Goal: Communication & Community: Answer question/provide support

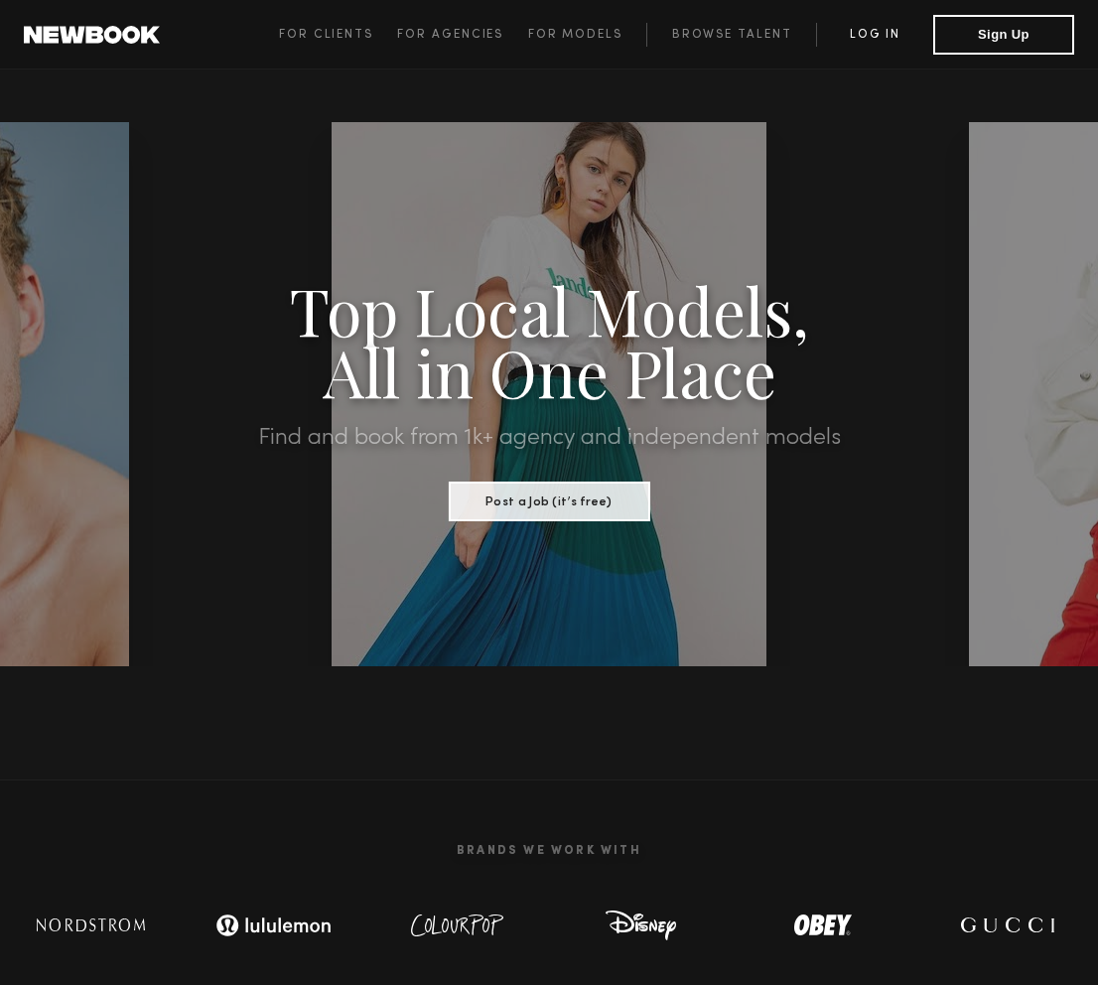
click at [874, 35] on link "Log in" at bounding box center [874, 35] width 117 height 24
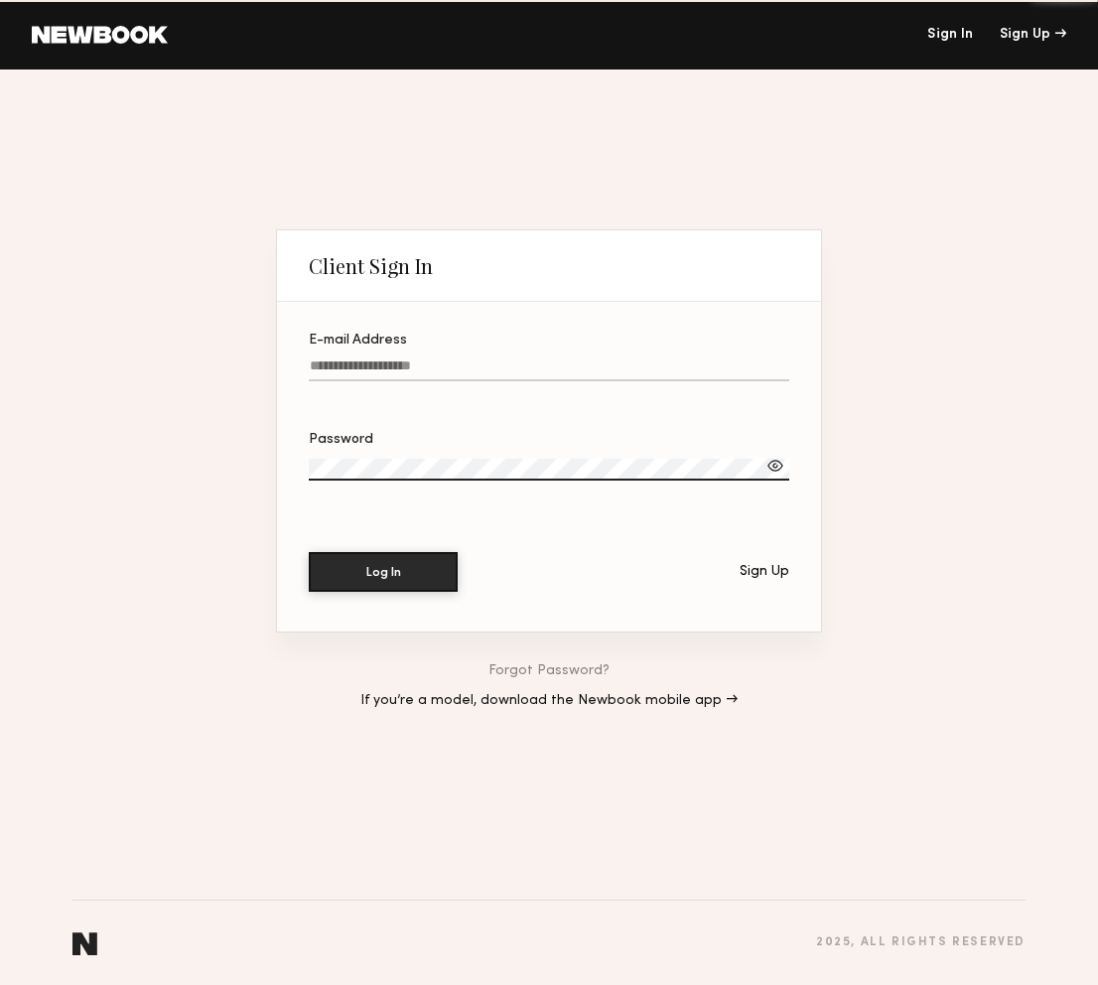
type input "**********"
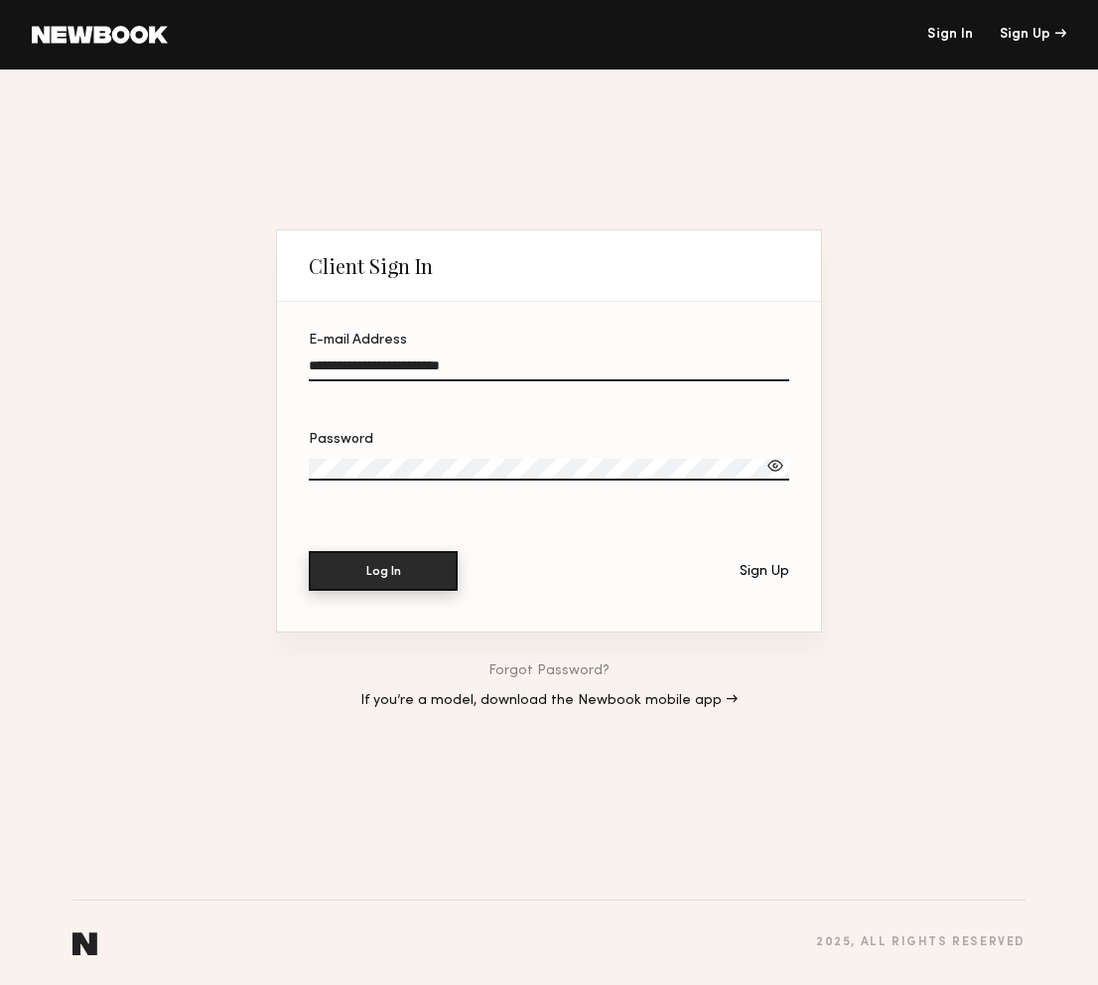
click at [357, 579] on button "Log In" at bounding box center [383, 571] width 149 height 40
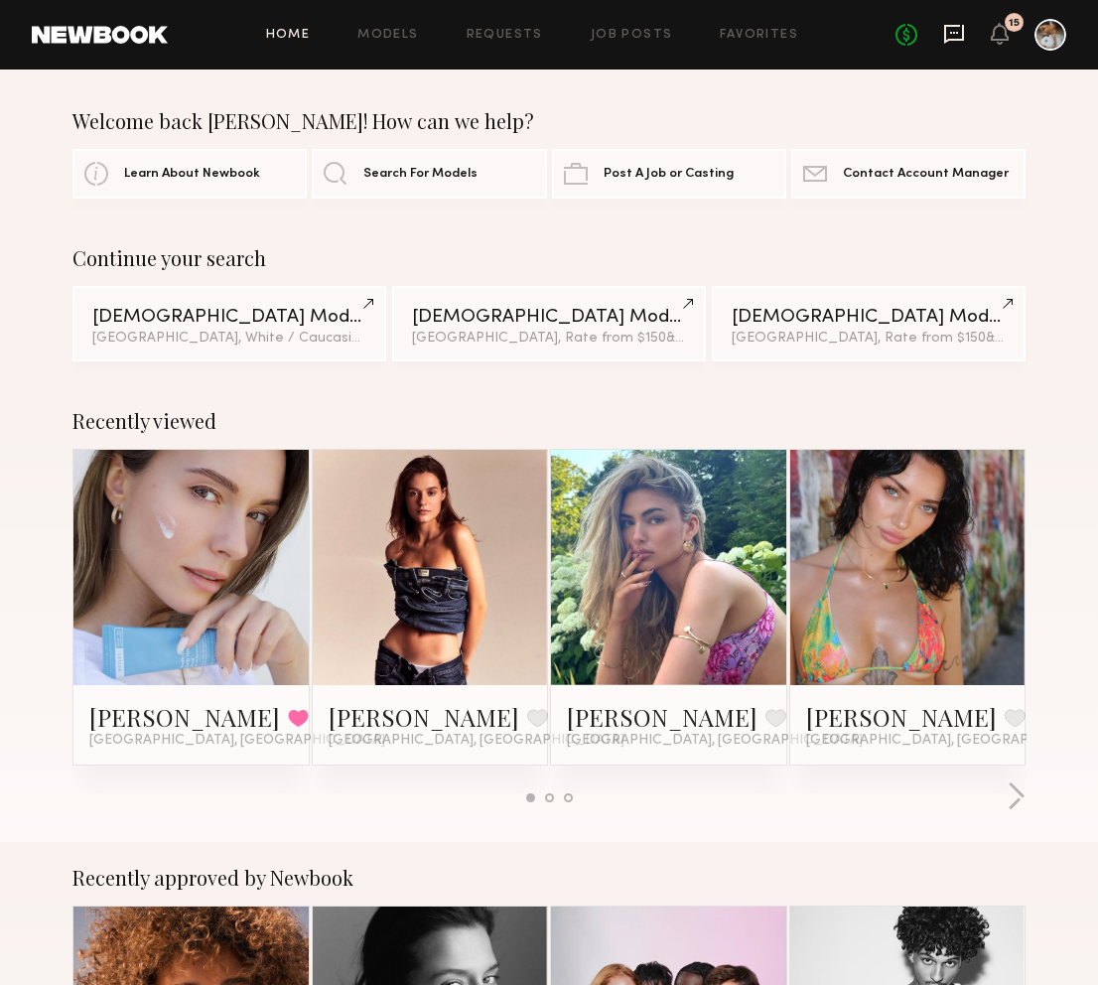
click at [943, 38] on icon at bounding box center [954, 34] width 22 height 22
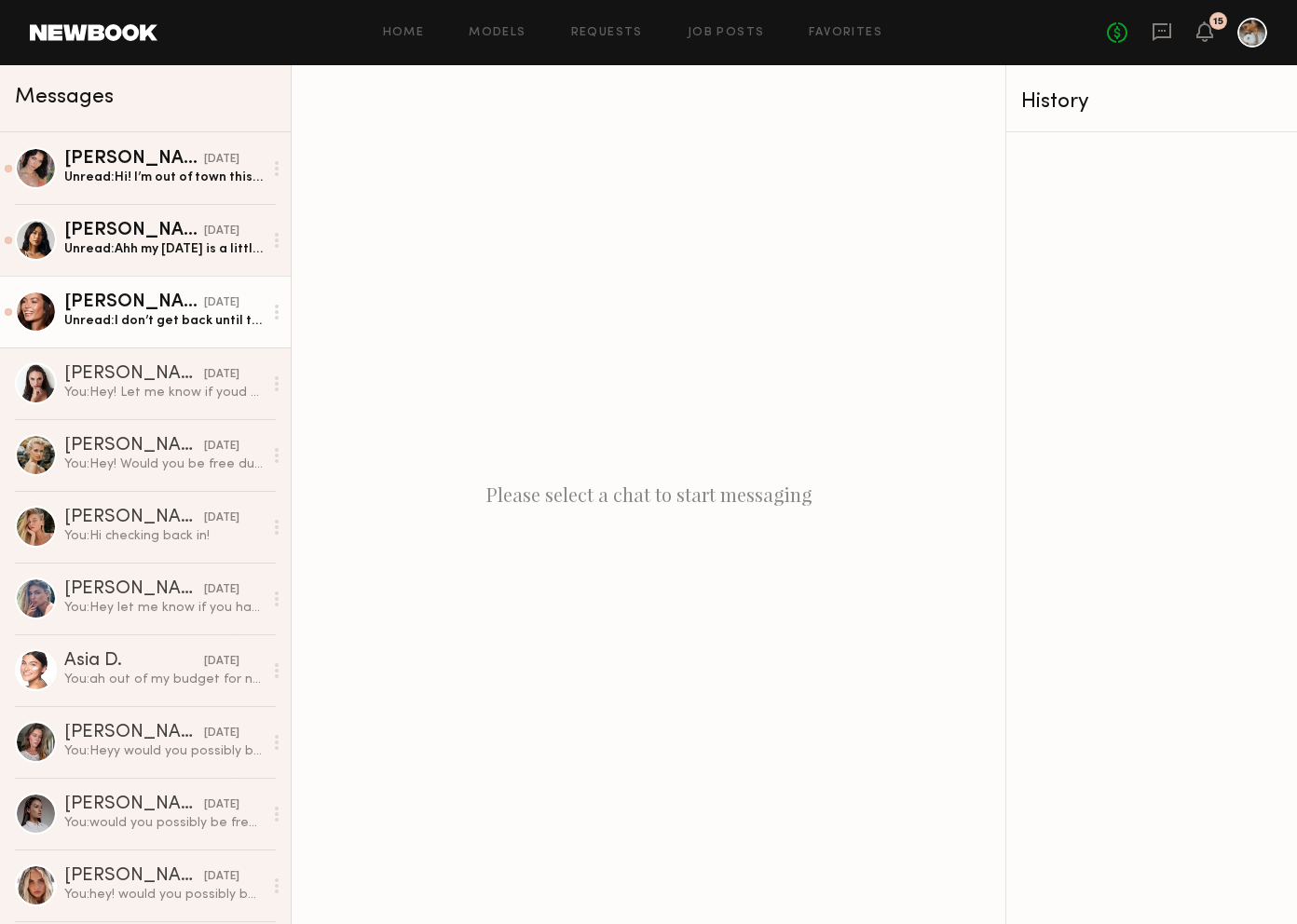
click at [141, 327] on div "Unread: I don’t get back until the 20th! Also is this for a job or a test shoot?" at bounding box center [162, 321] width 198 height 18
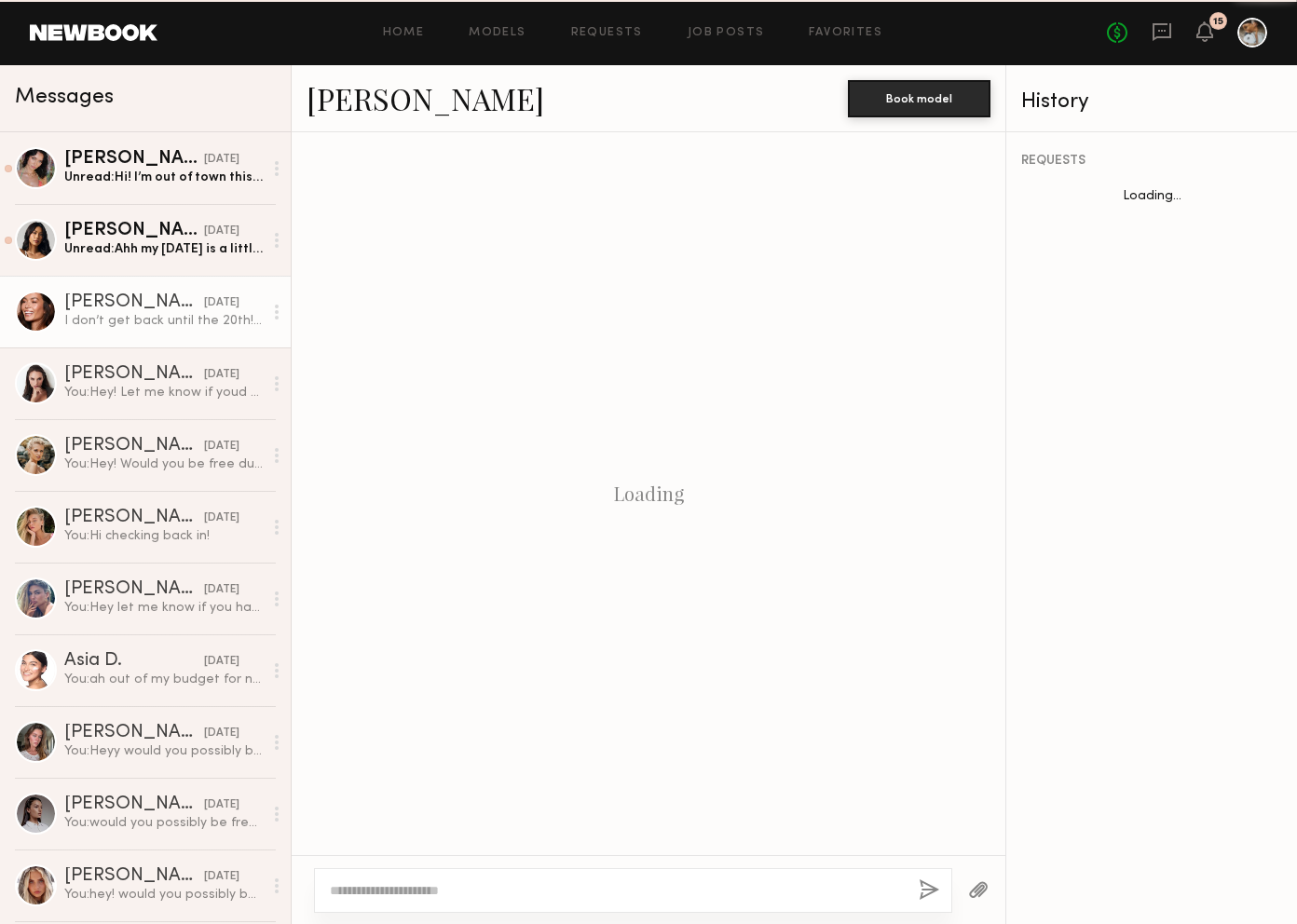
scroll to position [1347, 0]
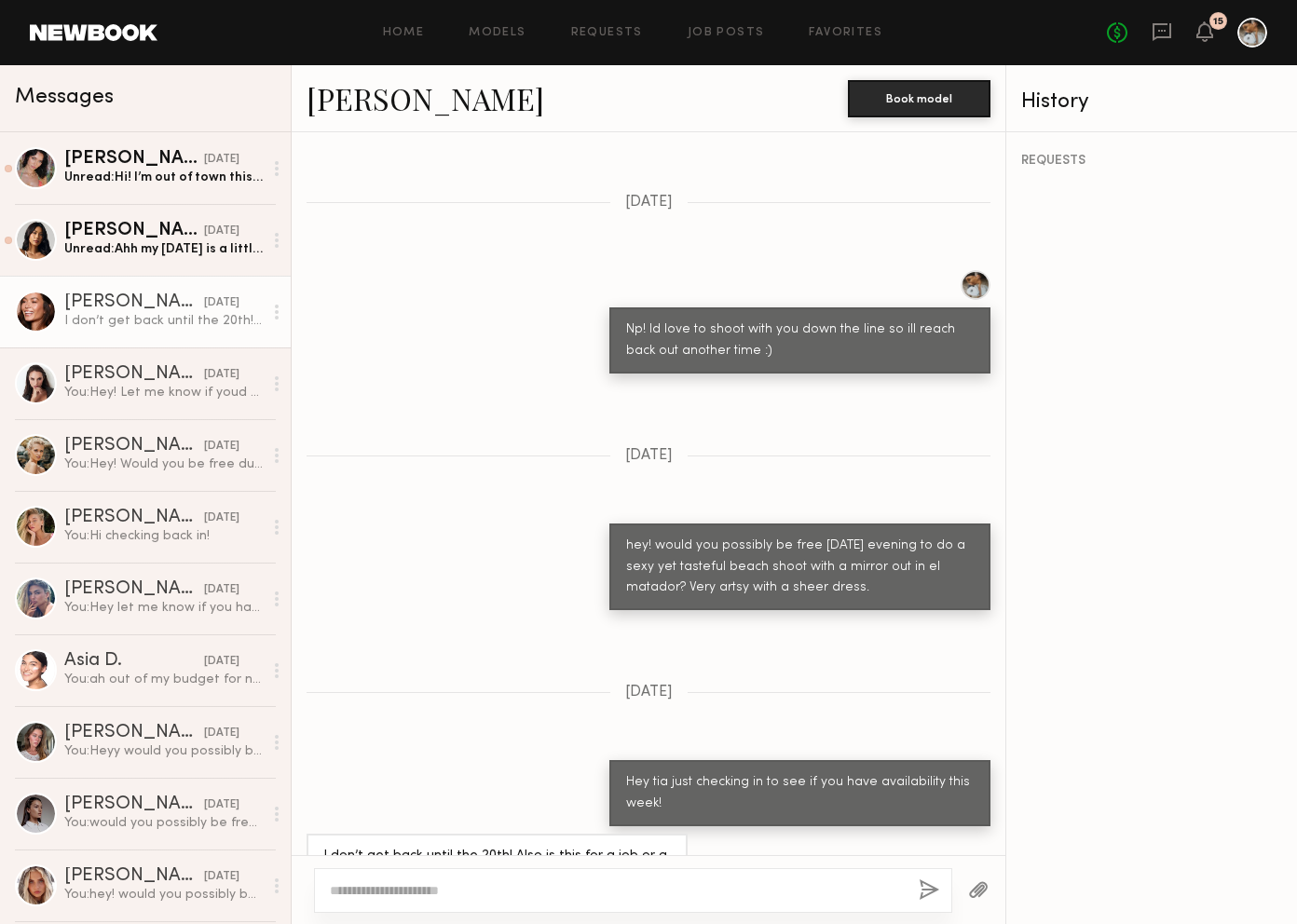
click at [512, 896] on textarea at bounding box center [616, 890] width 573 height 19
type textarea "**********"
click at [908, 894] on div "**********" at bounding box center [633, 890] width 638 height 45
click at [923, 886] on button "button" at bounding box center [929, 890] width 21 height 23
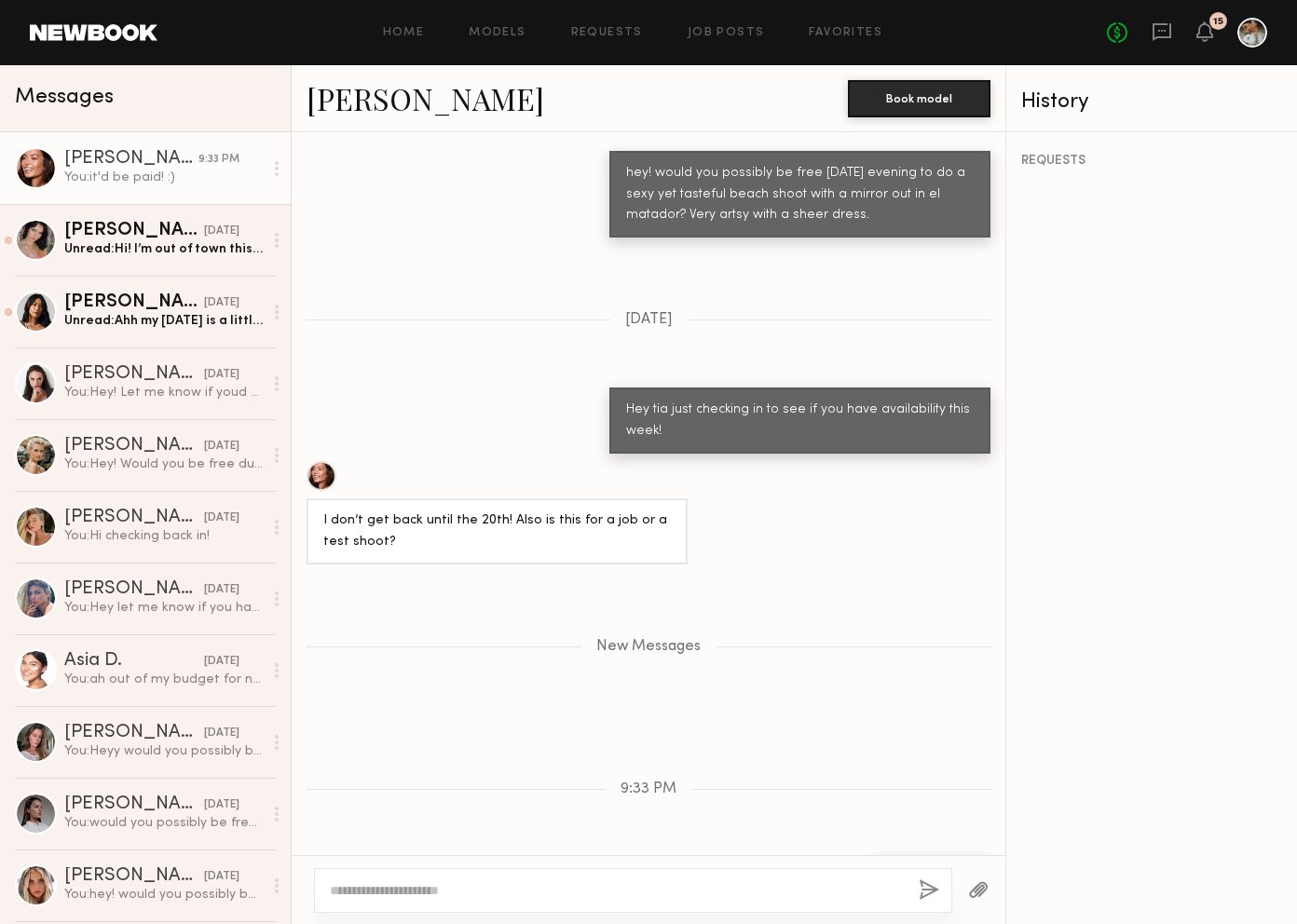
click at [356, 80] on link "Tia M." at bounding box center [425, 98] width 237 height 40
click at [127, 304] on div "Ericka B." at bounding box center [133, 303] width 140 height 19
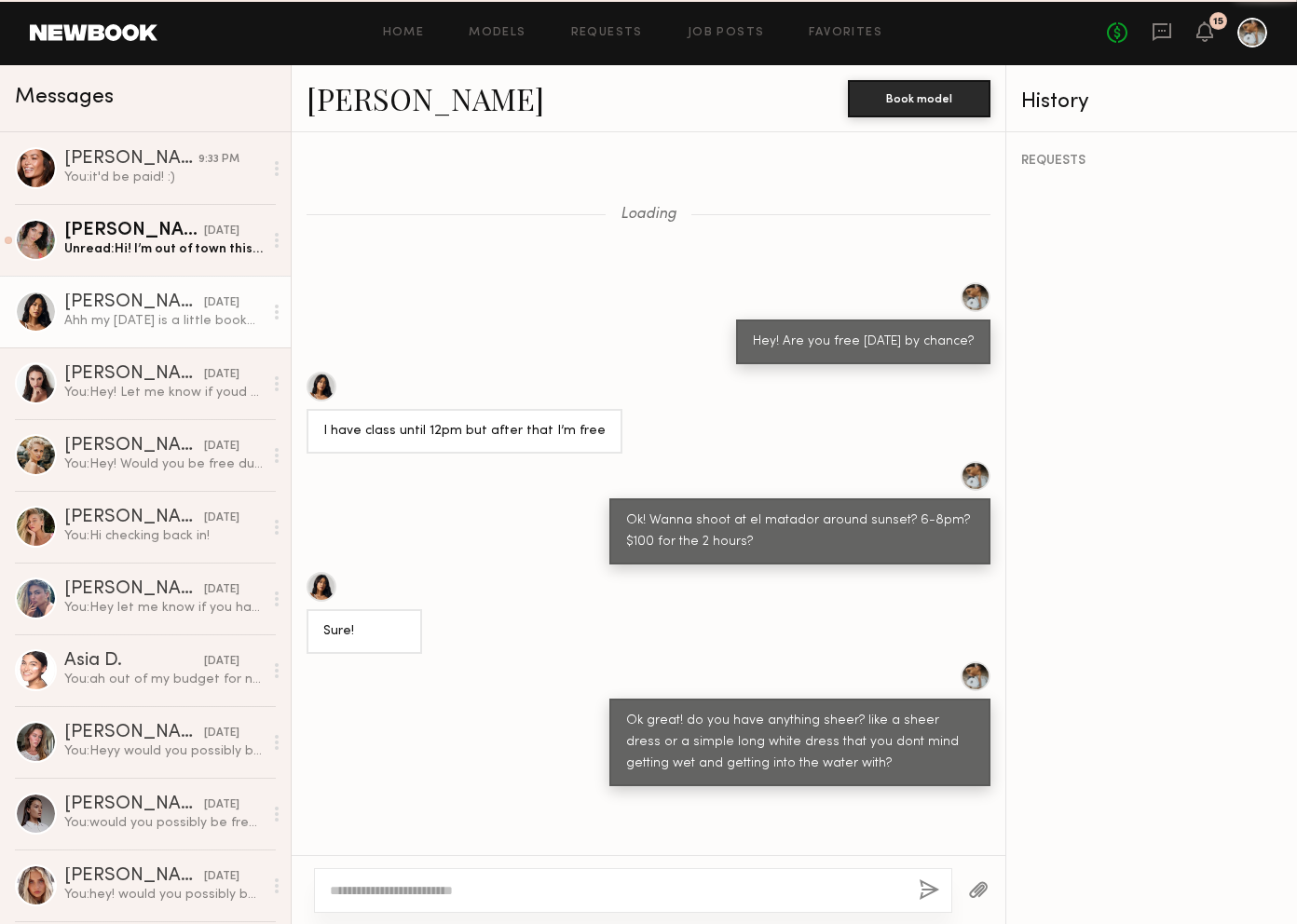
scroll to position [822, 0]
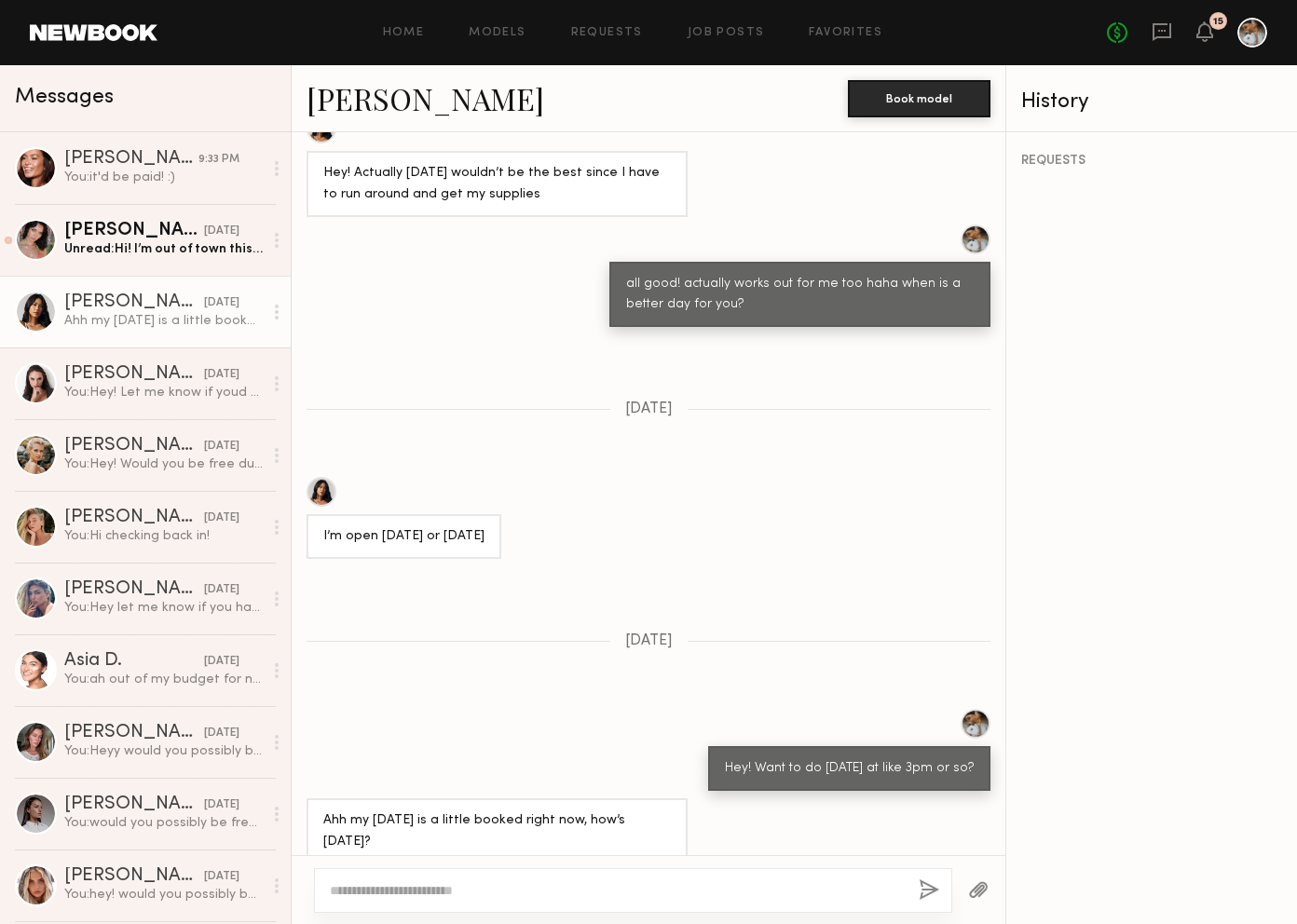
click at [579, 882] on textarea at bounding box center [616, 890] width 573 height 19
click at [331, 893] on textarea "**********" at bounding box center [616, 890] width 573 height 19
click at [354, 893] on textarea "**********" at bounding box center [616, 890] width 573 height 19
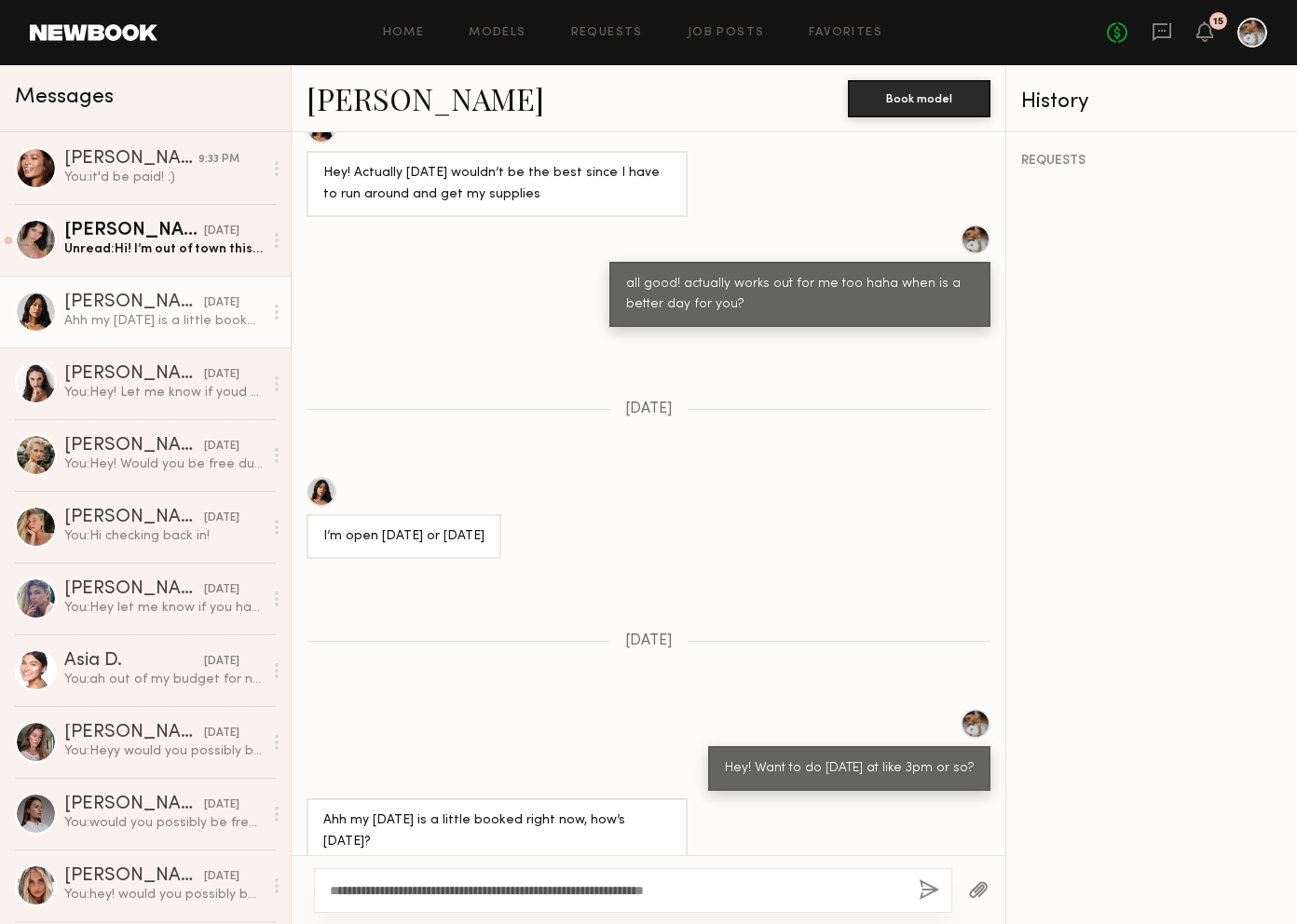
type textarea "**********"
click at [923, 888] on button "button" at bounding box center [929, 890] width 21 height 23
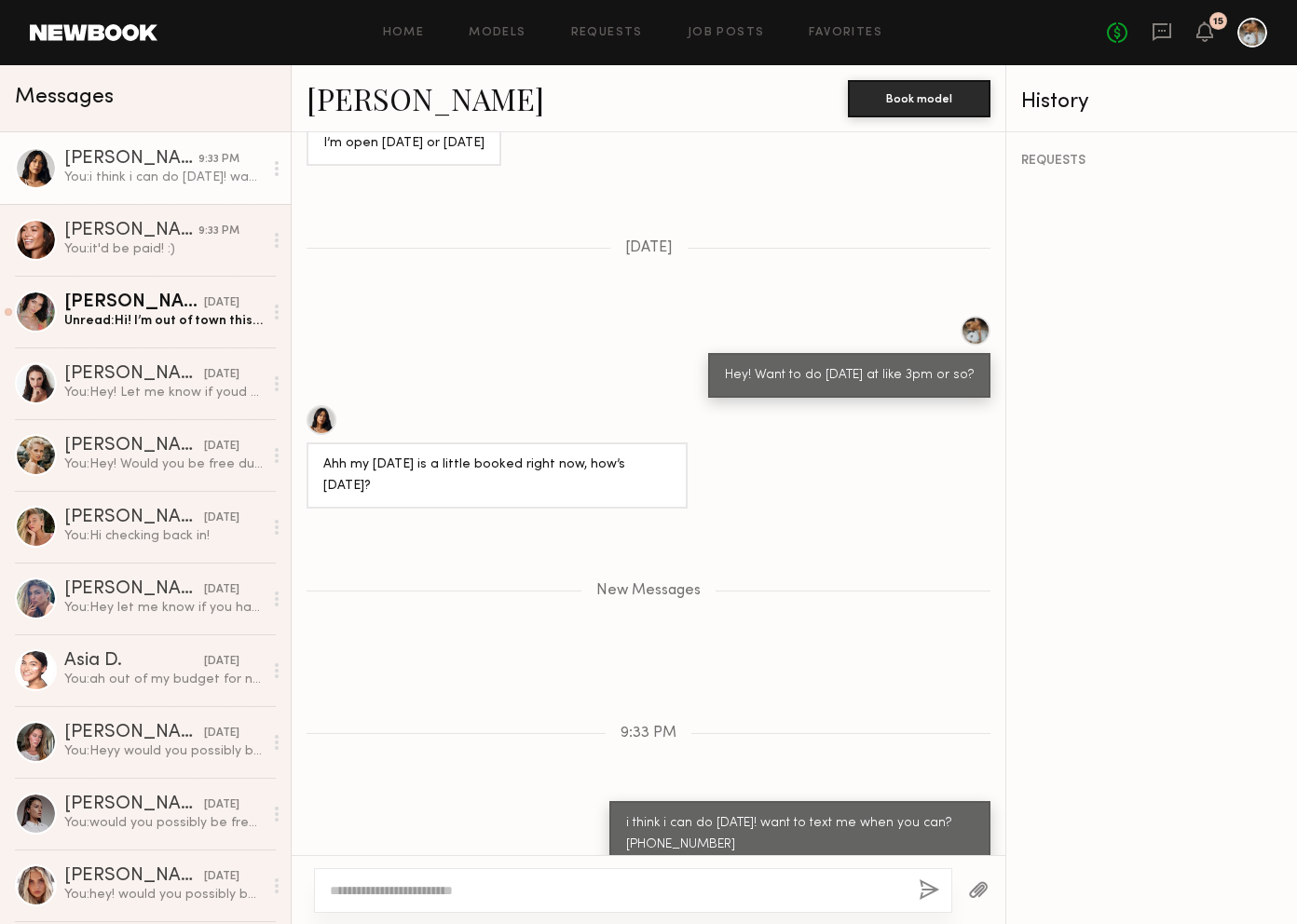
scroll to position [1331, 0]
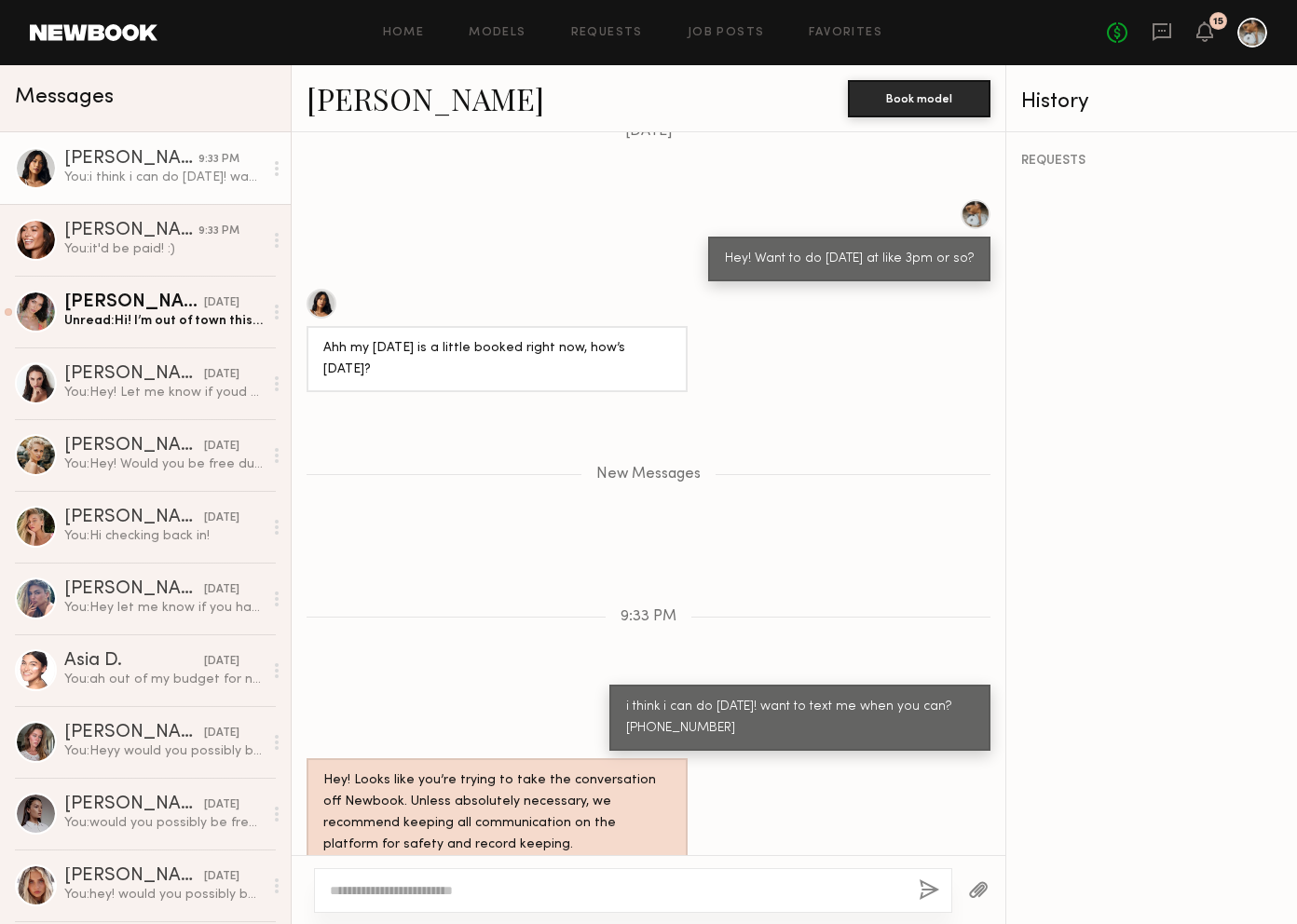
click at [372, 110] on link "Ericka B." at bounding box center [425, 98] width 237 height 40
click at [175, 301] on div "Cristina L." at bounding box center [133, 303] width 140 height 19
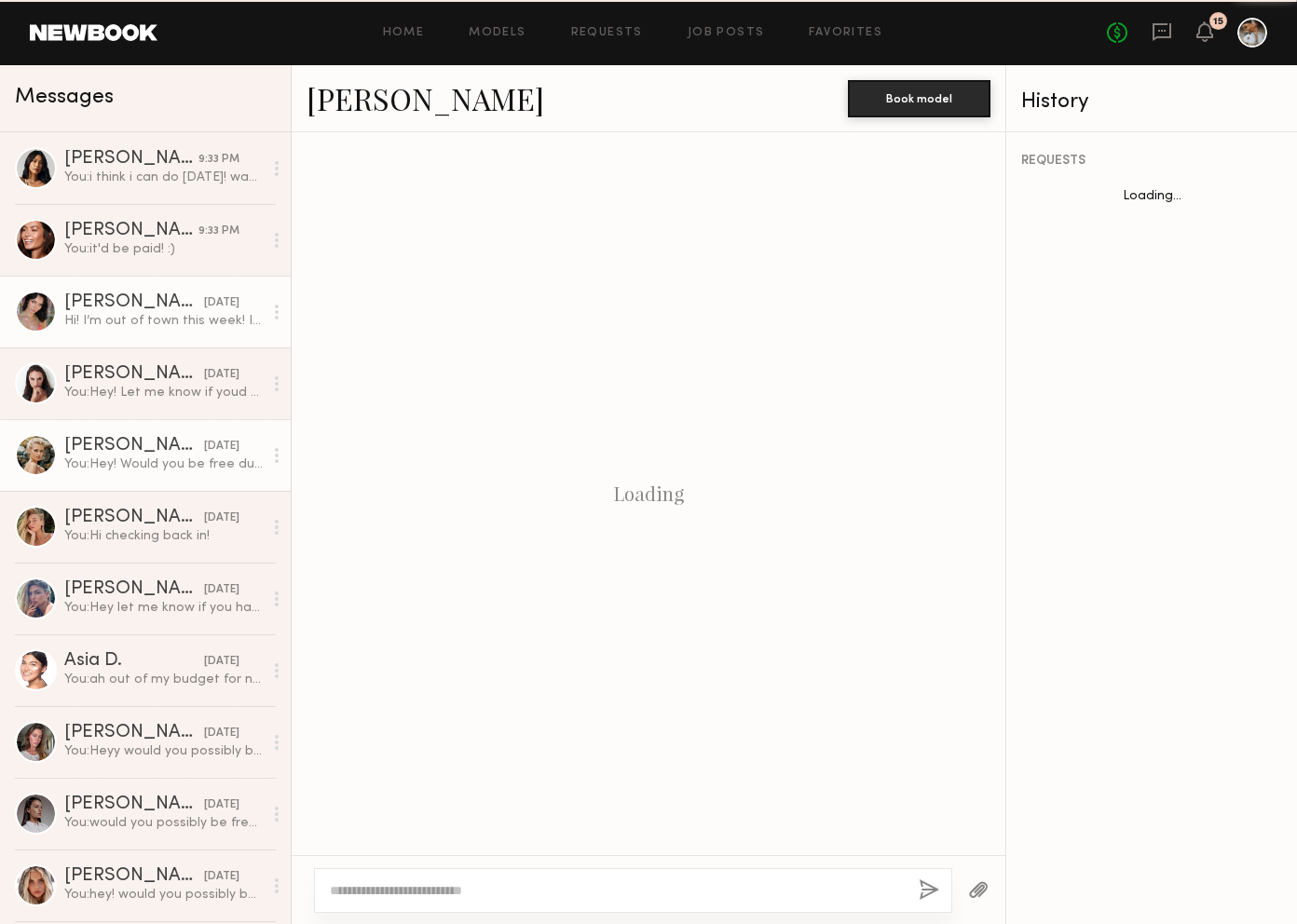
scroll to position [1794, 0]
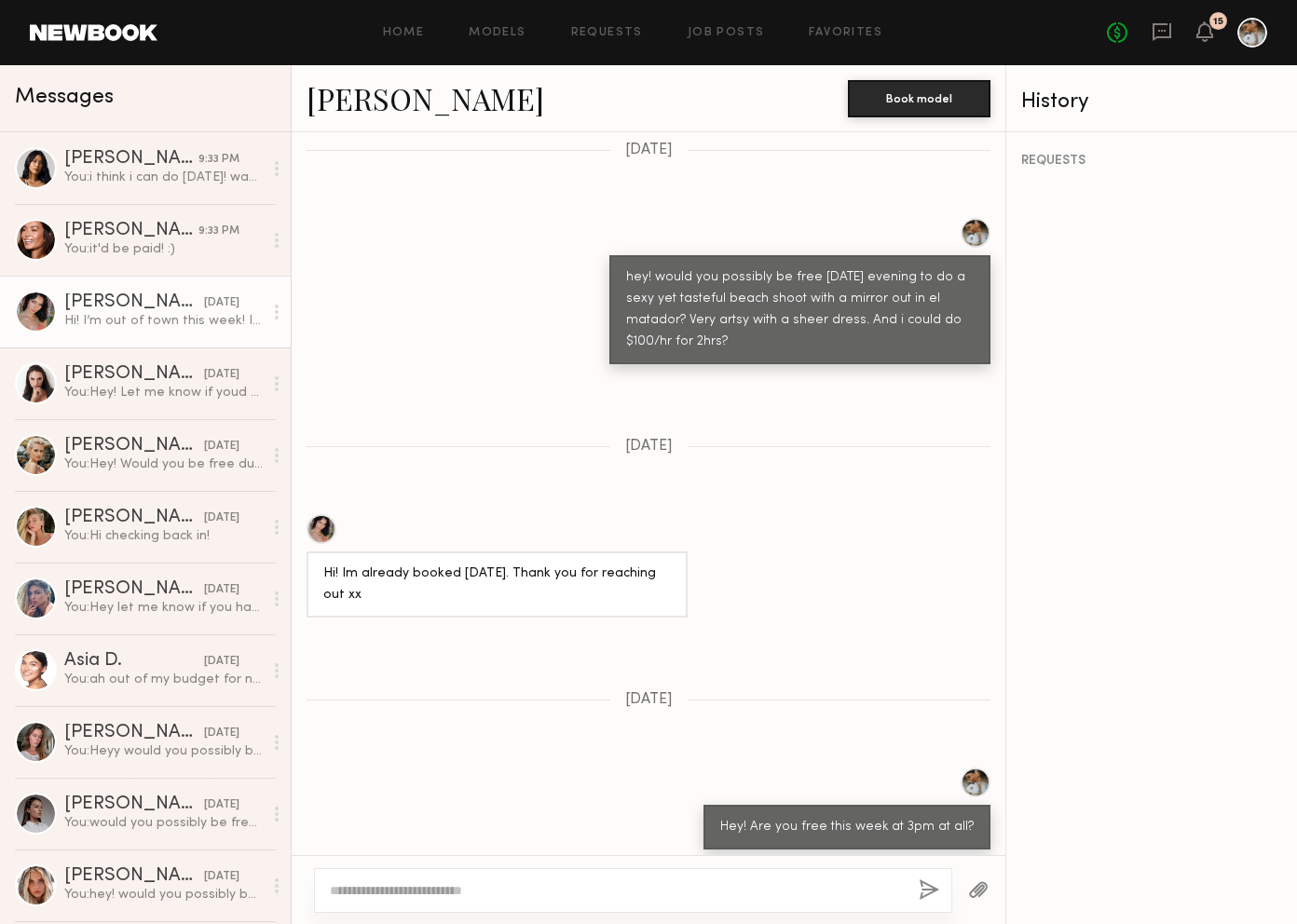
click at [549, 893] on textarea at bounding box center [616, 890] width 573 height 19
click at [328, 514] on div at bounding box center [322, 529] width 30 height 30
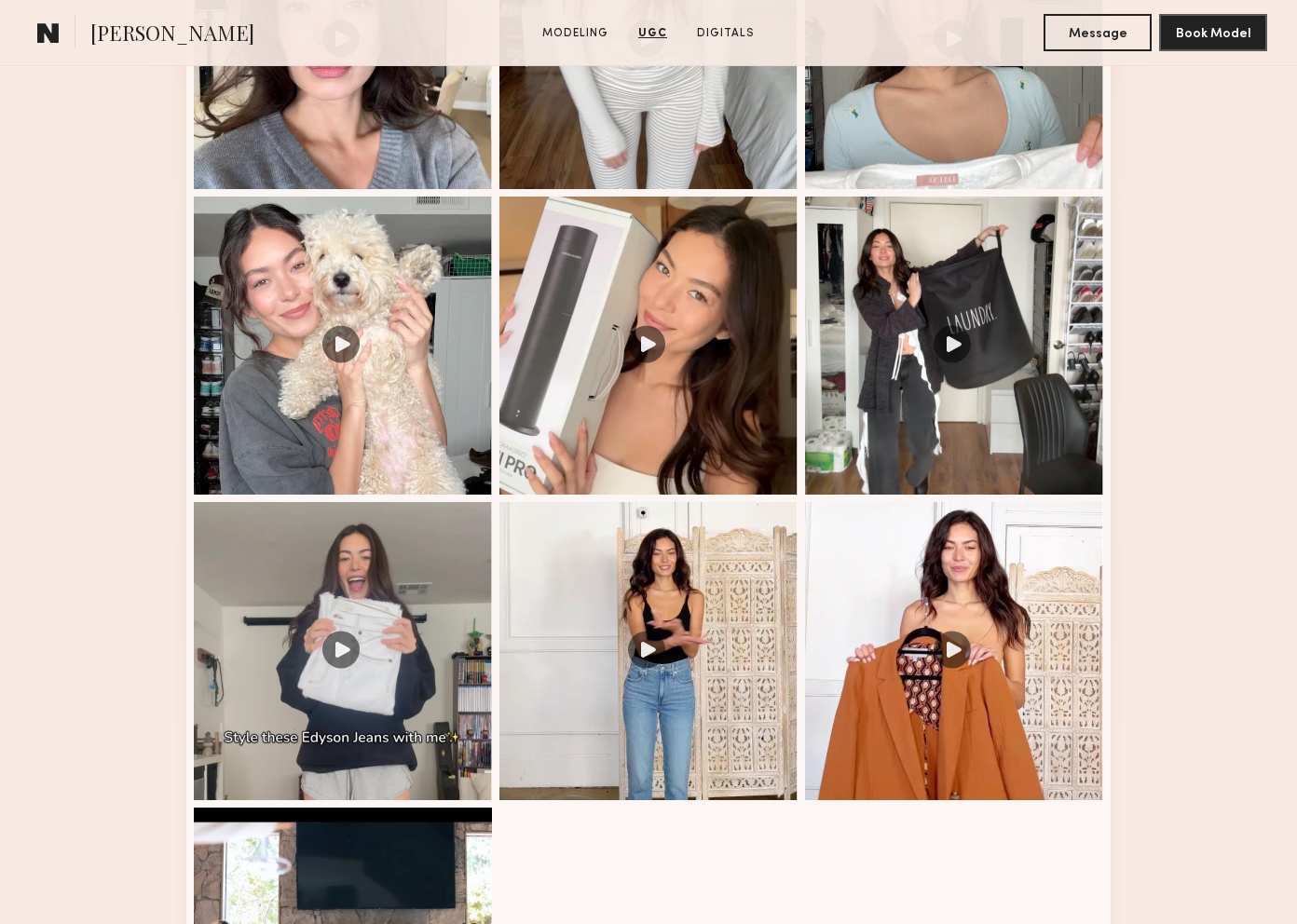
scroll to position [2353, 0]
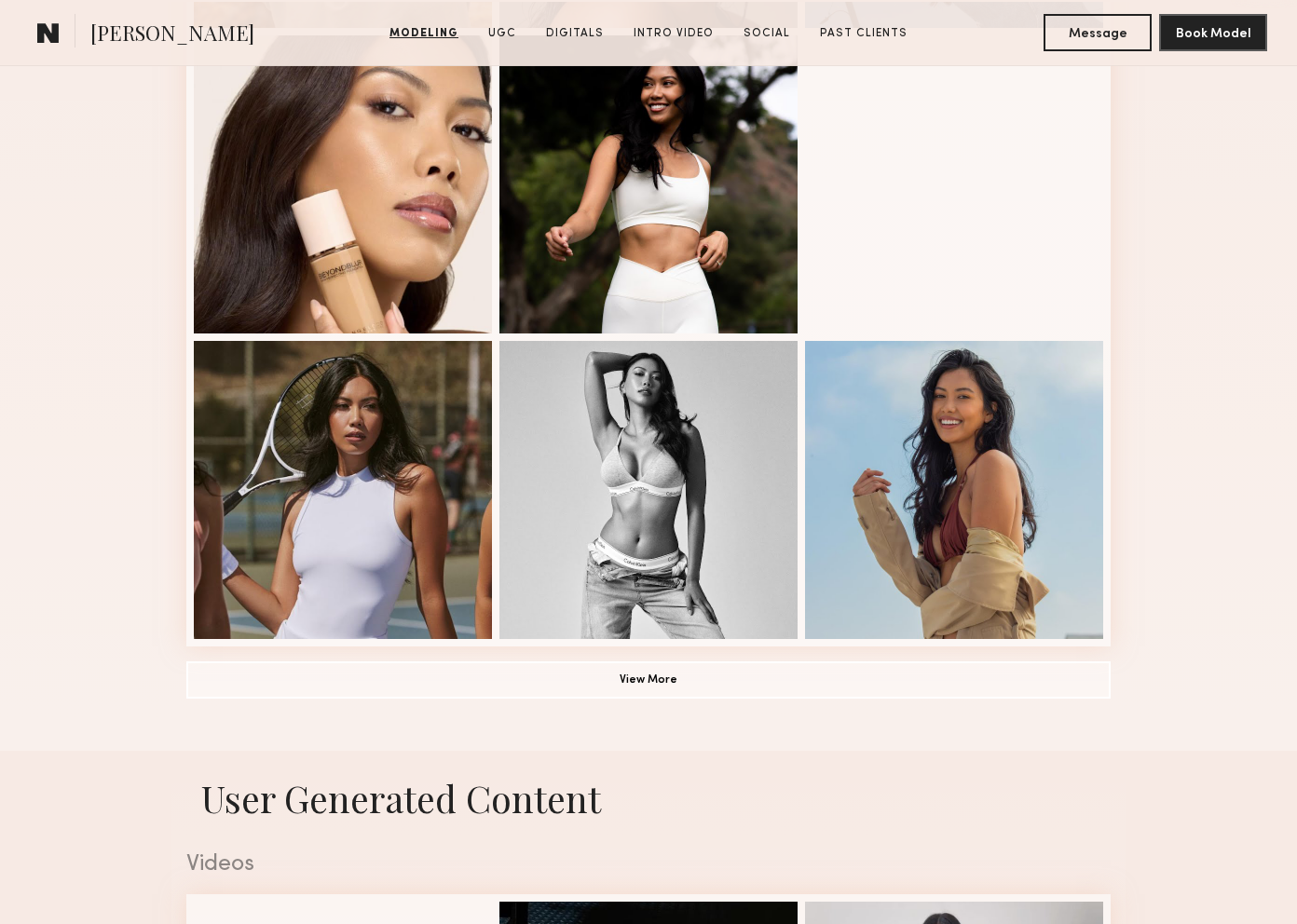
scroll to position [1139, 0]
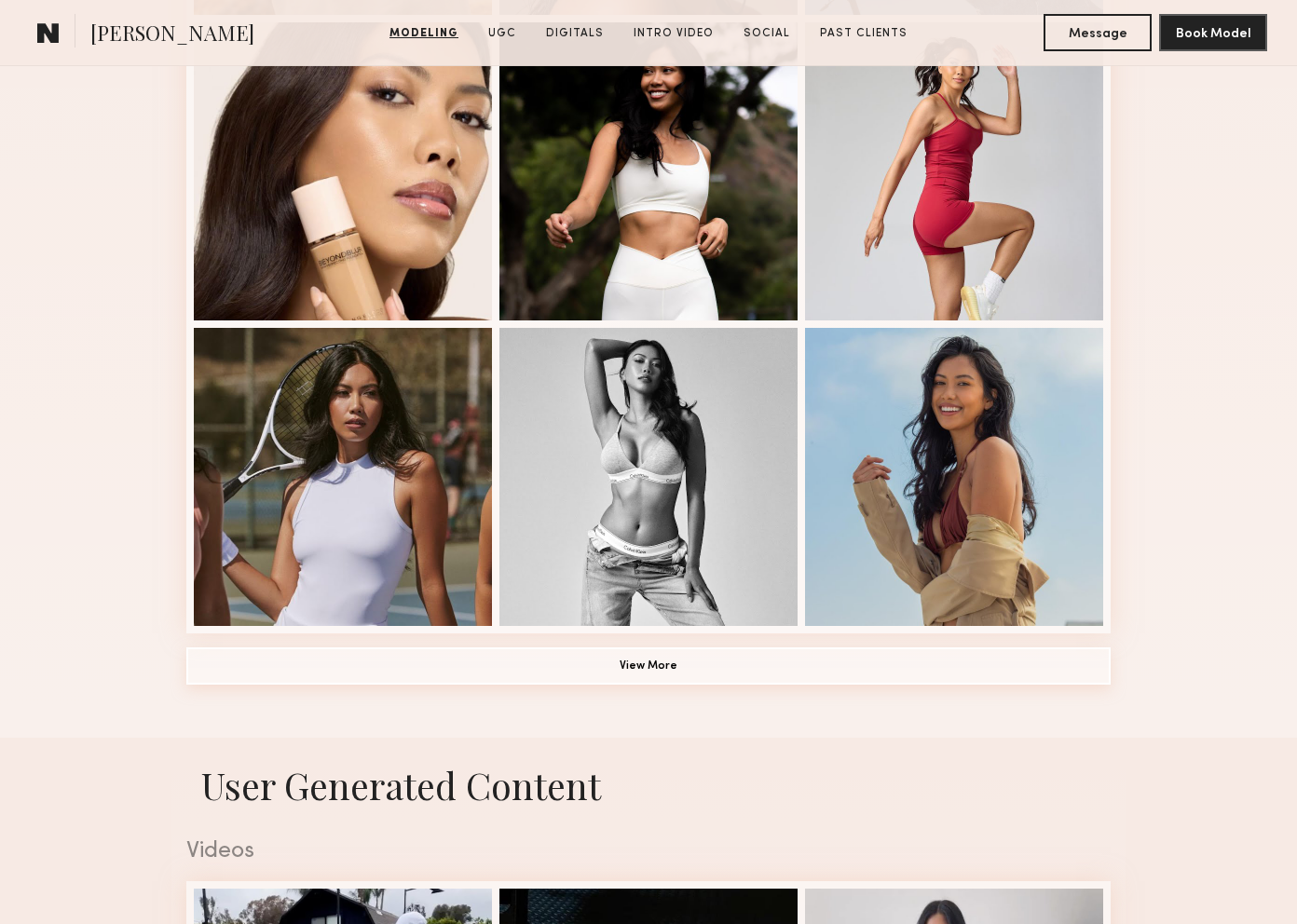
click at [720, 662] on button "View More" at bounding box center [648, 666] width 924 height 38
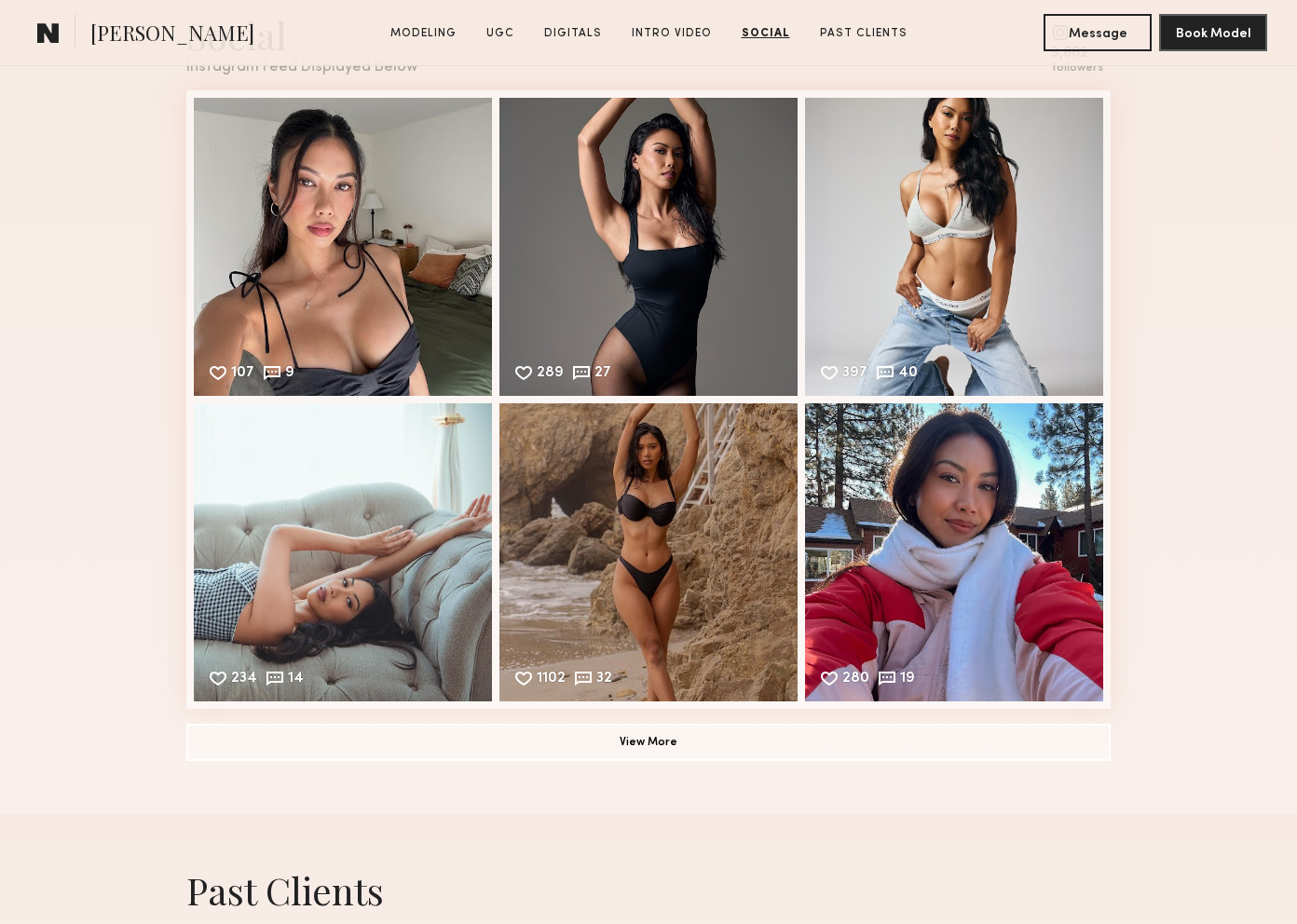
scroll to position [5089, 0]
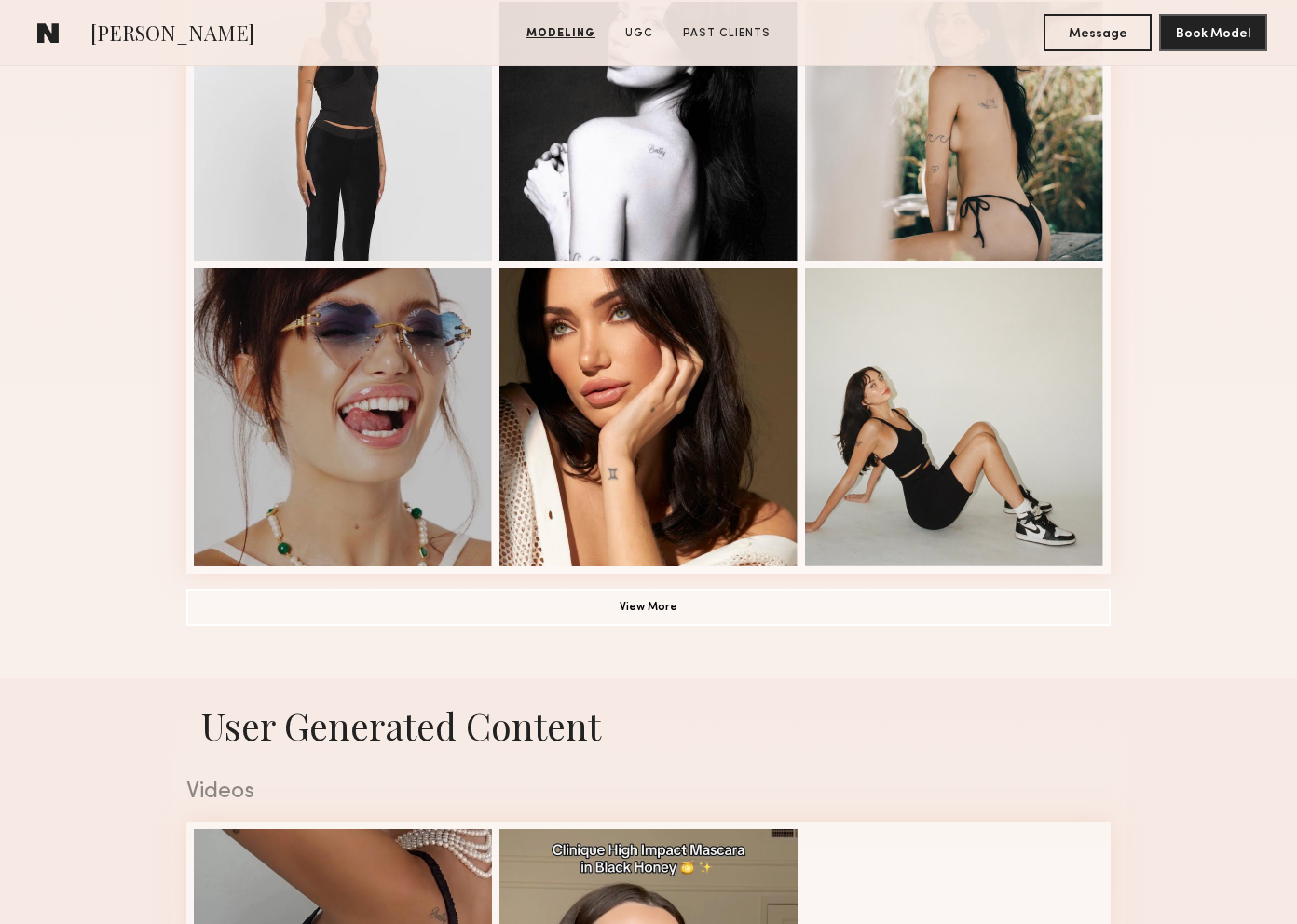
scroll to position [1206, 0]
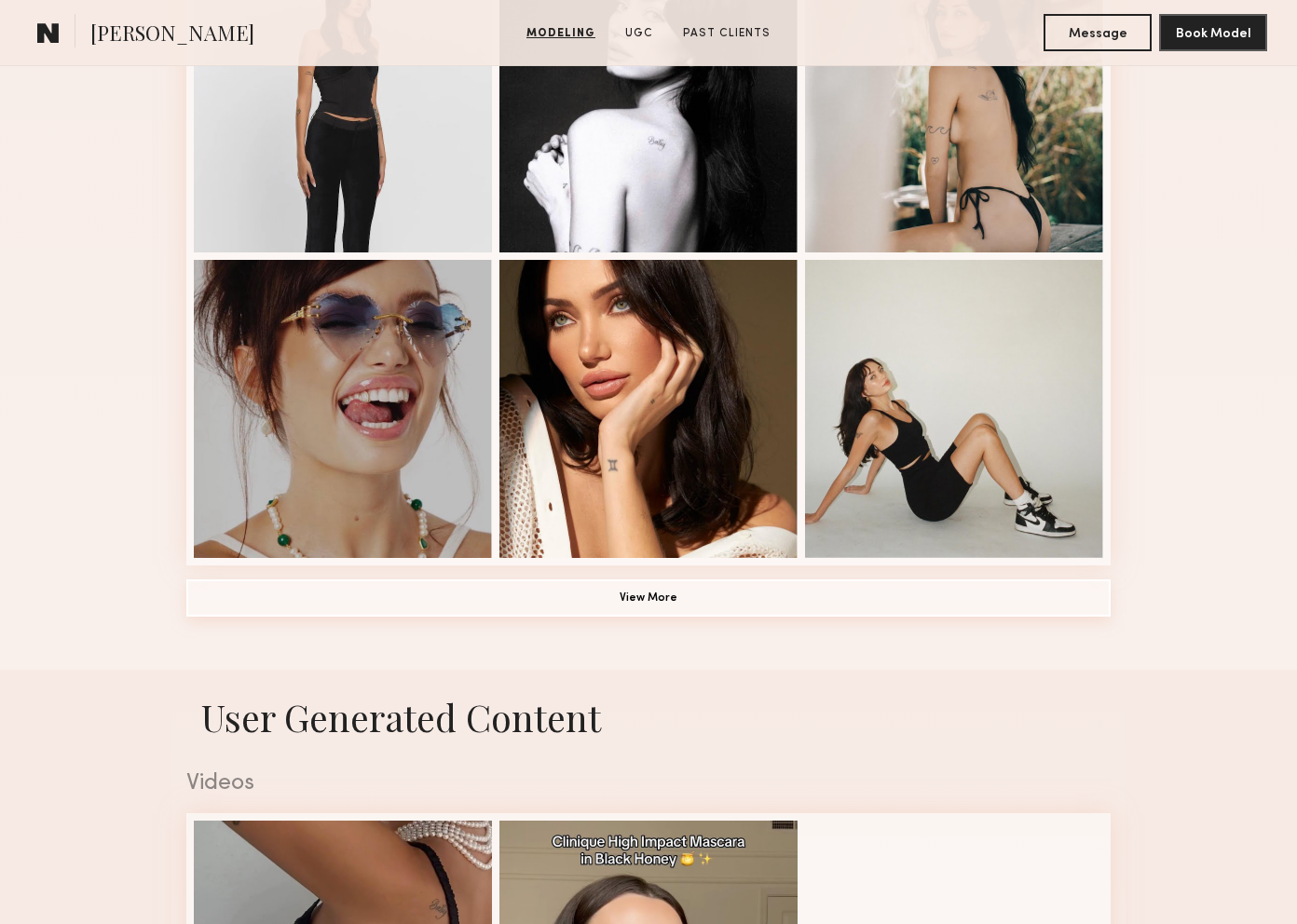
click at [680, 610] on button "View More" at bounding box center [648, 598] width 924 height 38
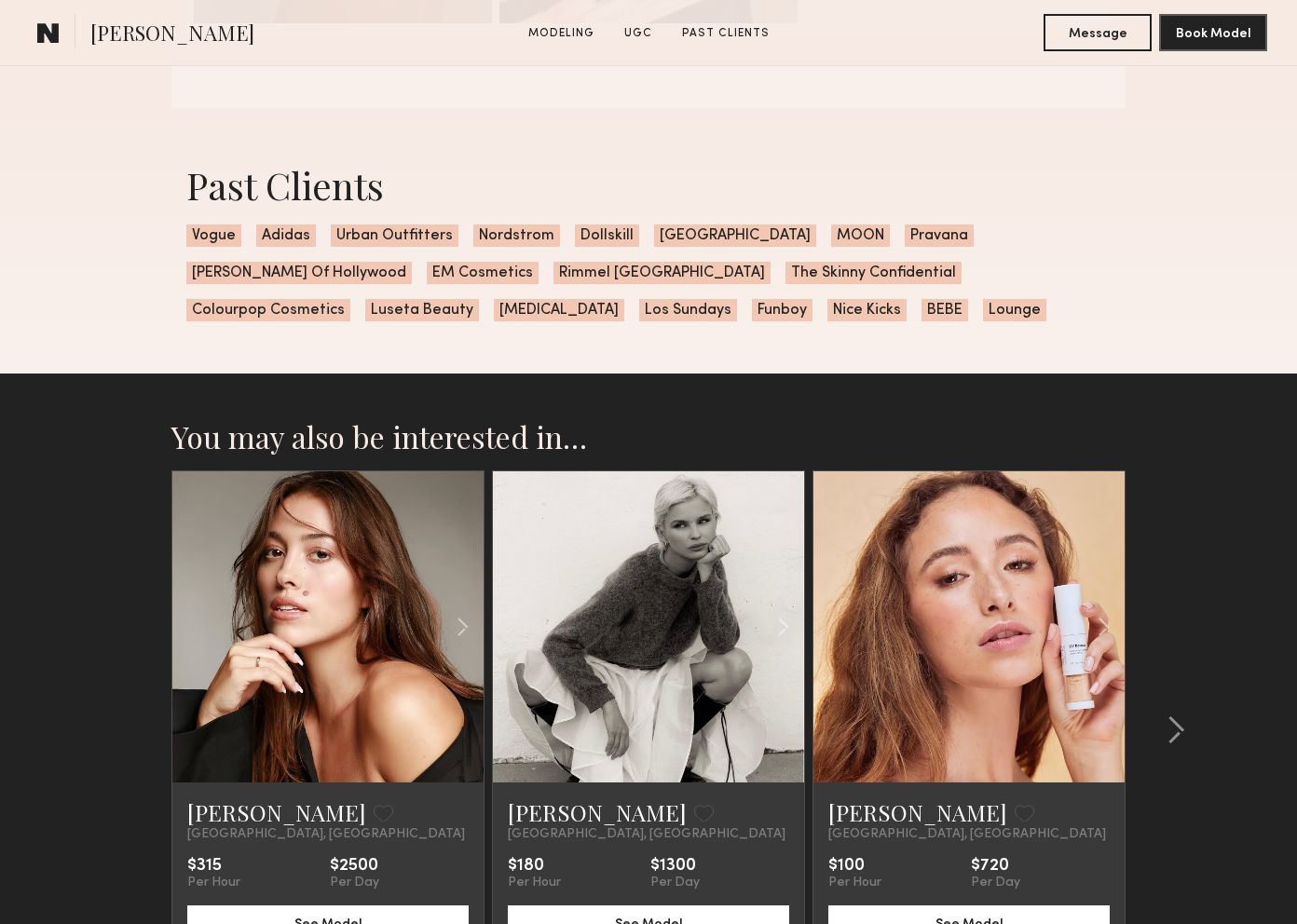
scroll to position [3452, 0]
